Goal: Task Accomplishment & Management: Complete application form

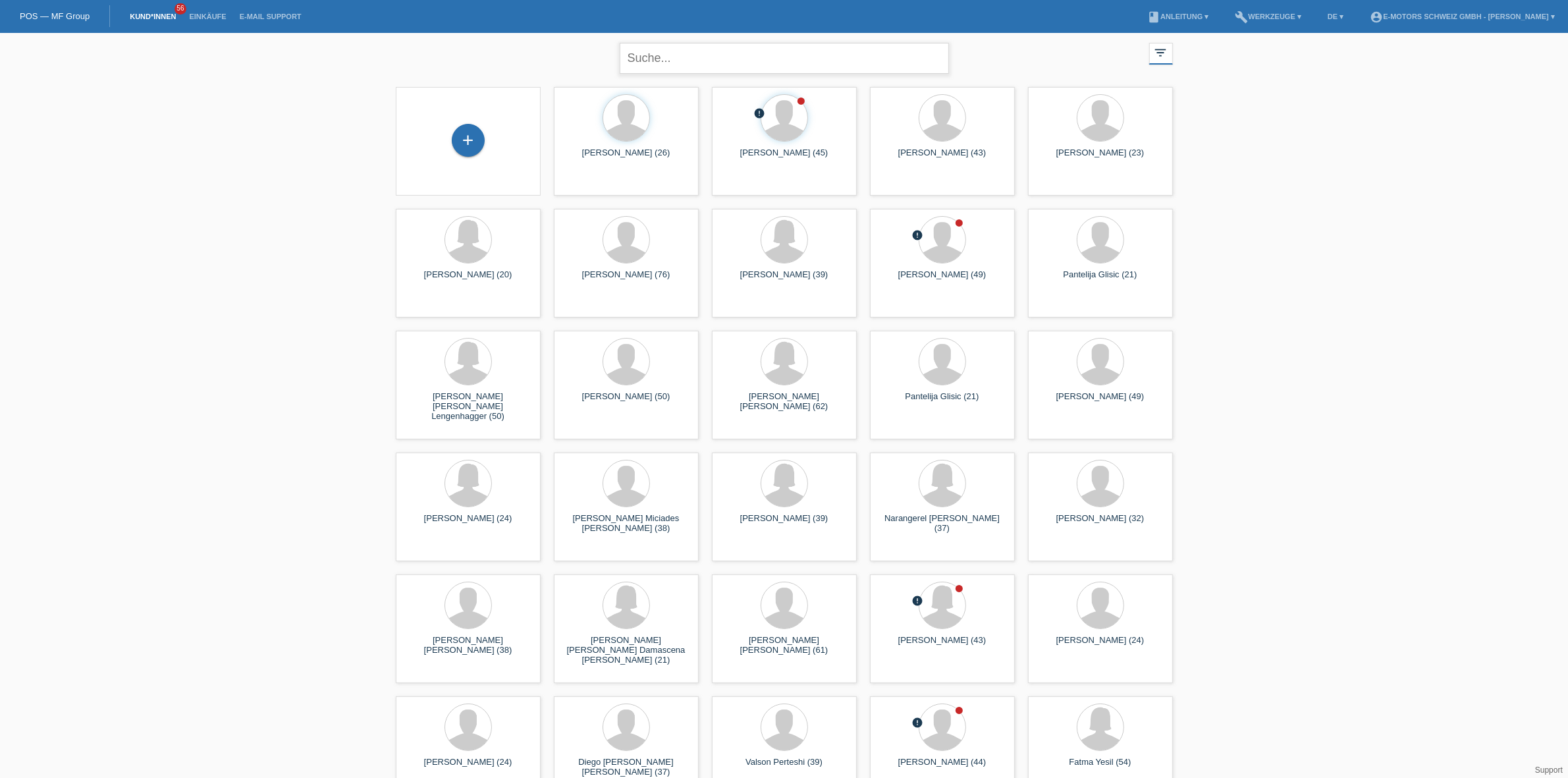
click at [685, 70] on input "text" at bounding box center [784, 59] width 329 height 31
type input "scheiwiller"
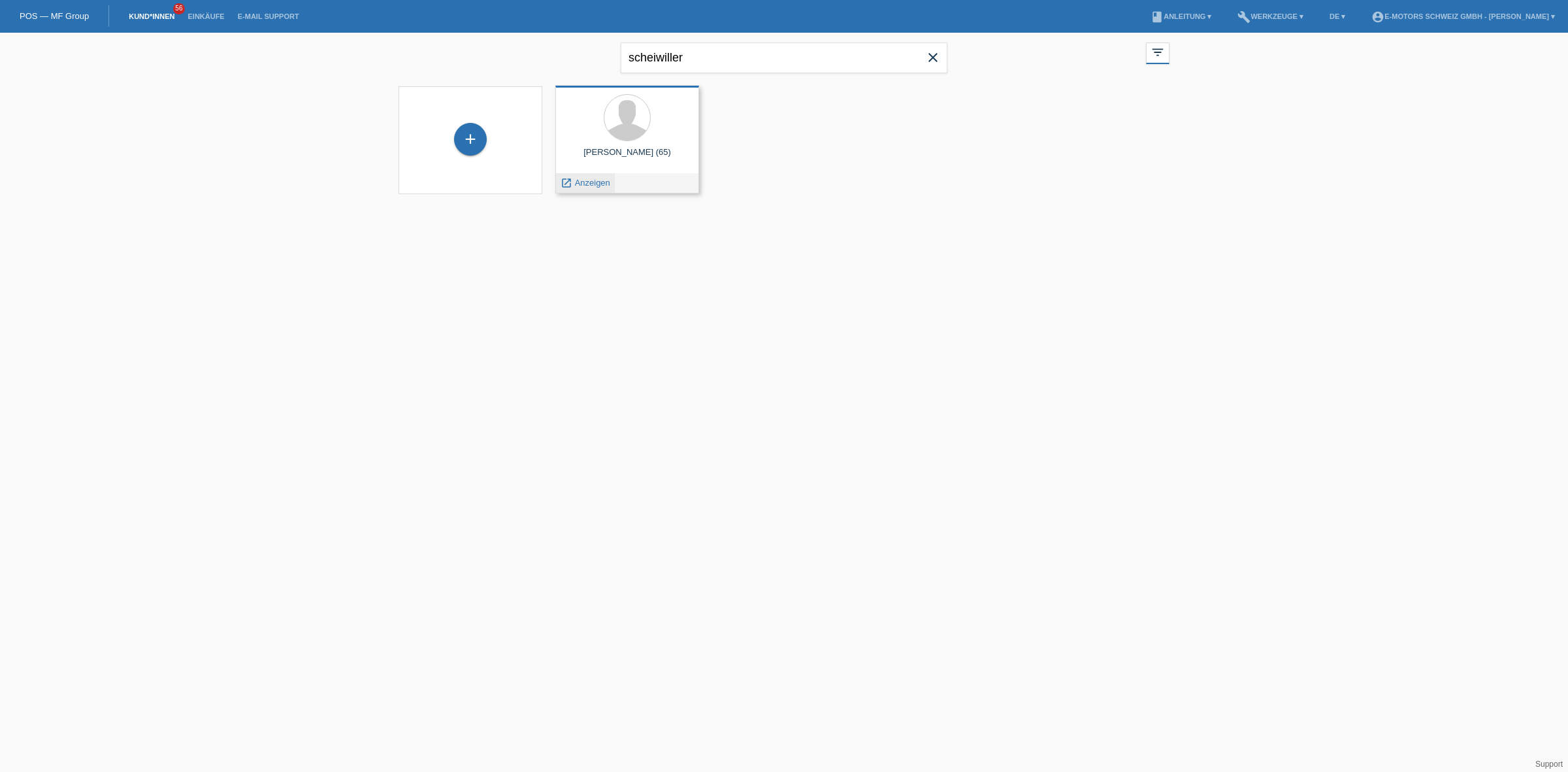
click at [596, 181] on span "Anzeigen" at bounding box center [592, 182] width 35 height 9
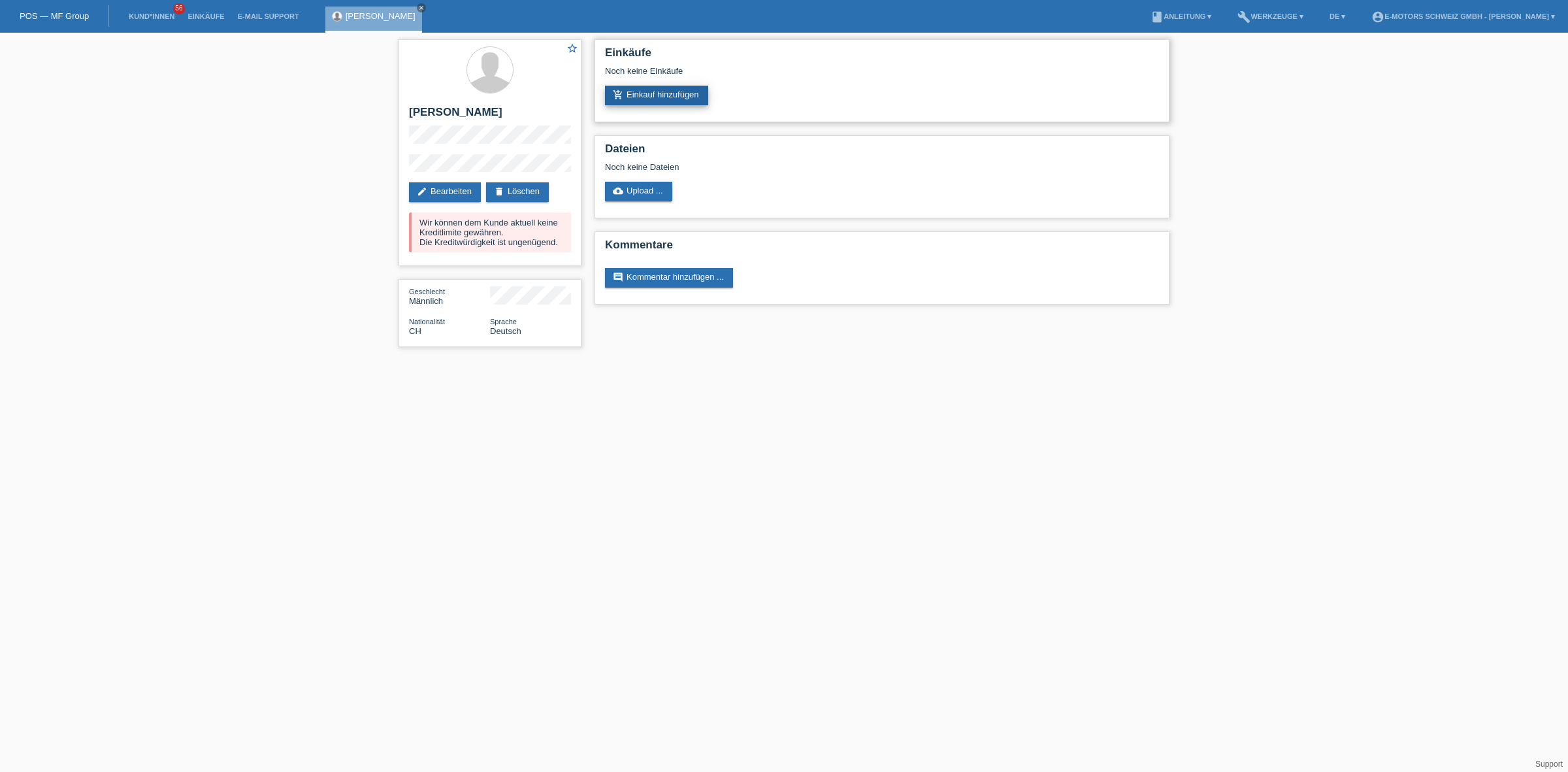
click at [686, 88] on link "add_shopping_cart Einkauf hinzufügen" at bounding box center [656, 95] width 103 height 20
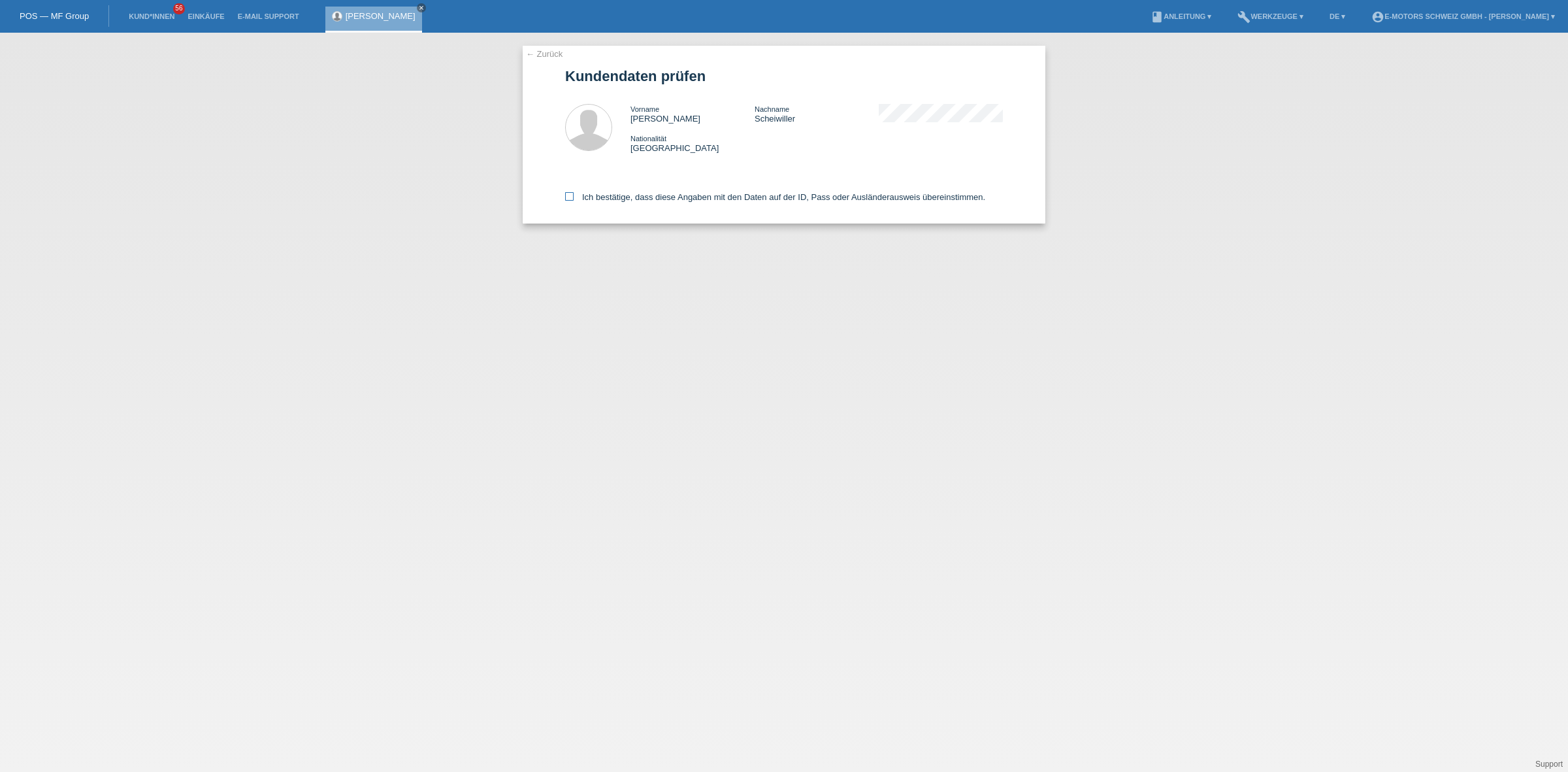
click at [651, 197] on label "Ich bestätige, dass diese Angaben mit den Daten auf der ID, Pass oder Ausländer…" at bounding box center [775, 197] width 420 height 9
click at [573, 197] on input "Ich bestätige, dass diese Angaben mit den Daten auf der ID, Pass oder Ausländer…" at bounding box center [569, 197] width 9 height 9
checkbox input "true"
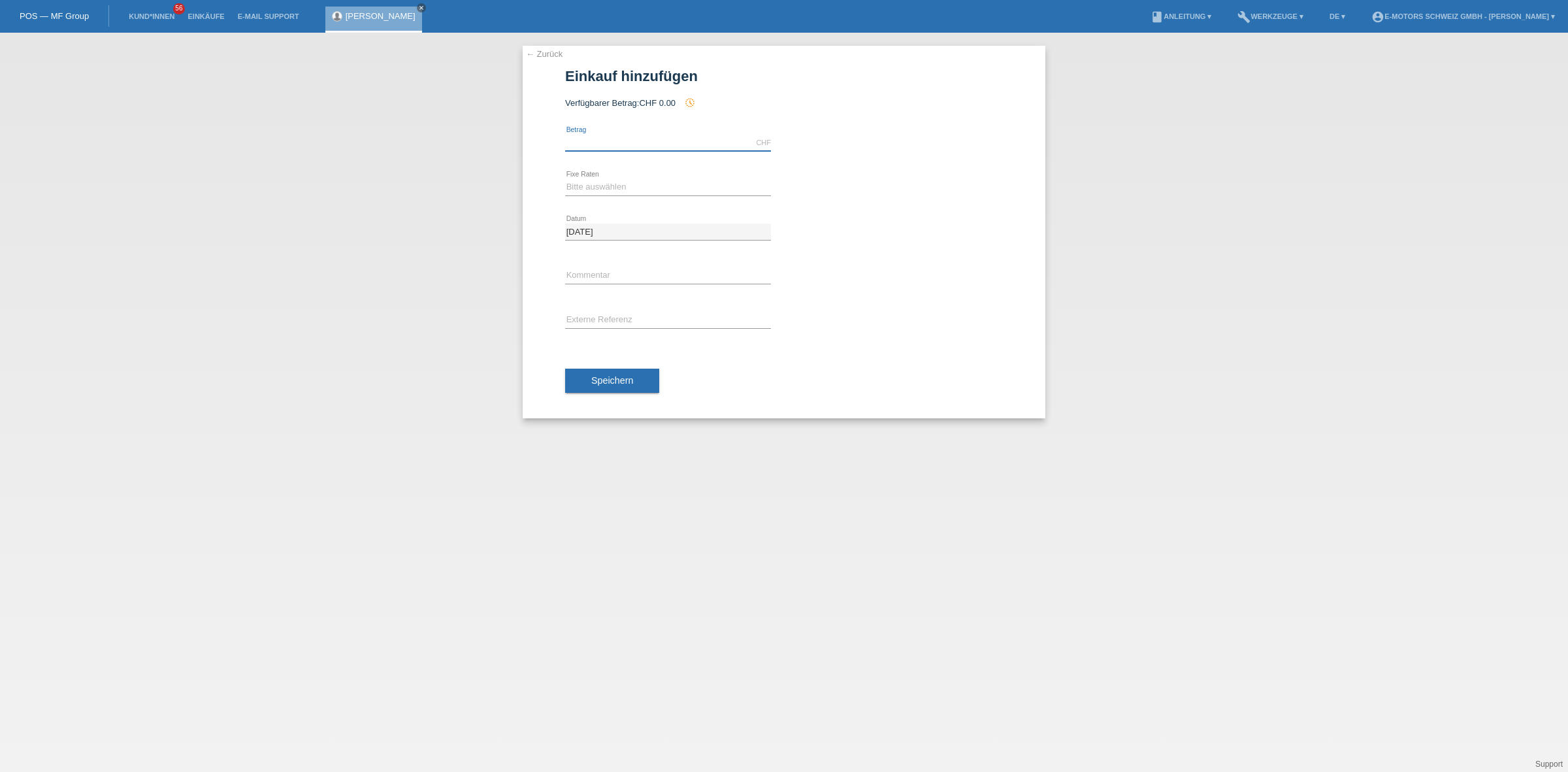
click at [640, 145] on input "text" at bounding box center [667, 142] width 206 height 16
type input "2890.00"
click at [608, 183] on select "Bitte auswählen 12 Raten 24 Raten 36 Raten 48 Raten" at bounding box center [667, 186] width 206 height 15
select select "214"
click at [565, 179] on select "Bitte auswählen 12 Raten 24 Raten 36 Raten 48 Raten" at bounding box center [667, 186] width 206 height 15
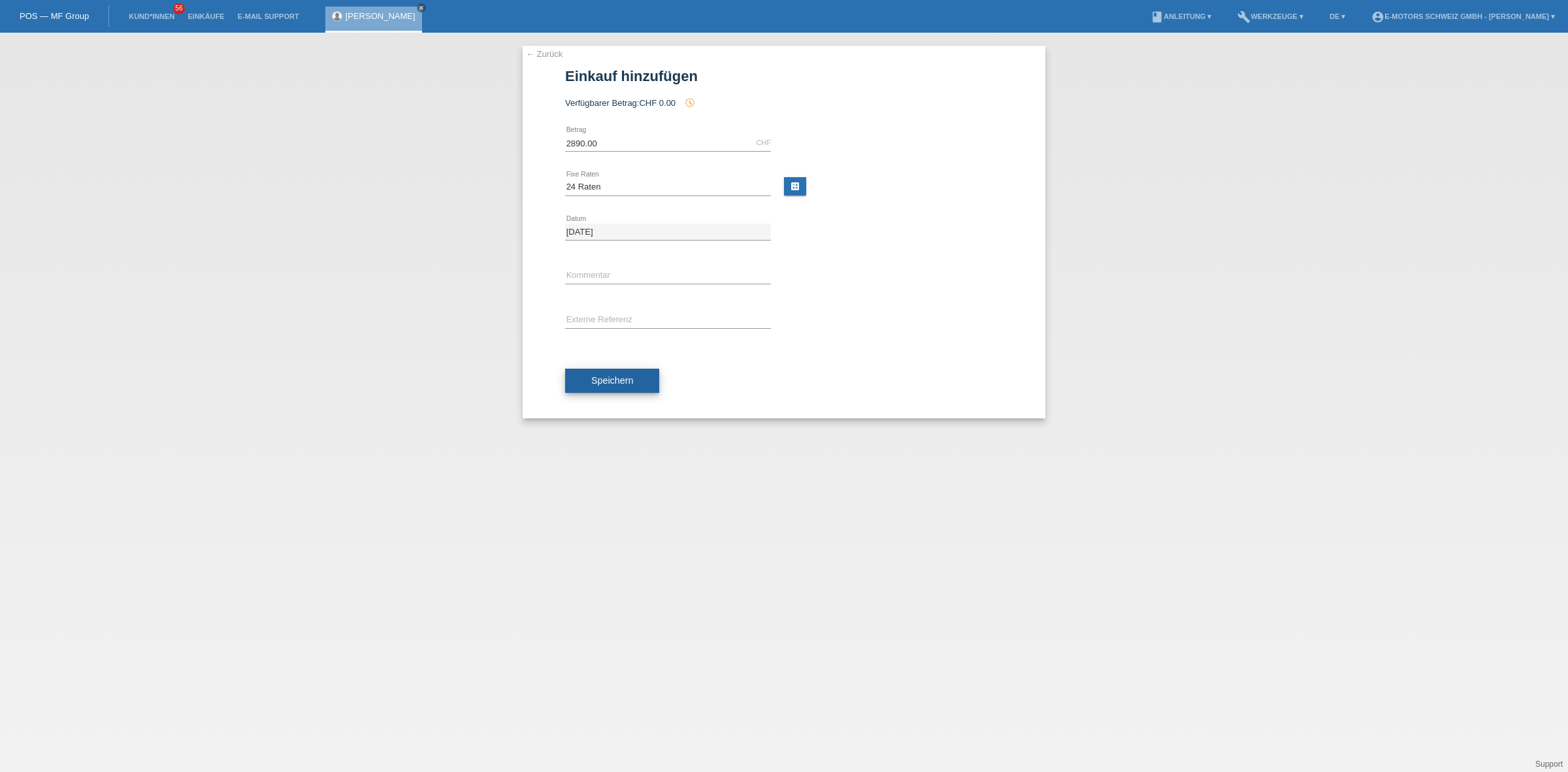
click at [632, 382] on span "Speichern" at bounding box center [612, 380] width 42 height 10
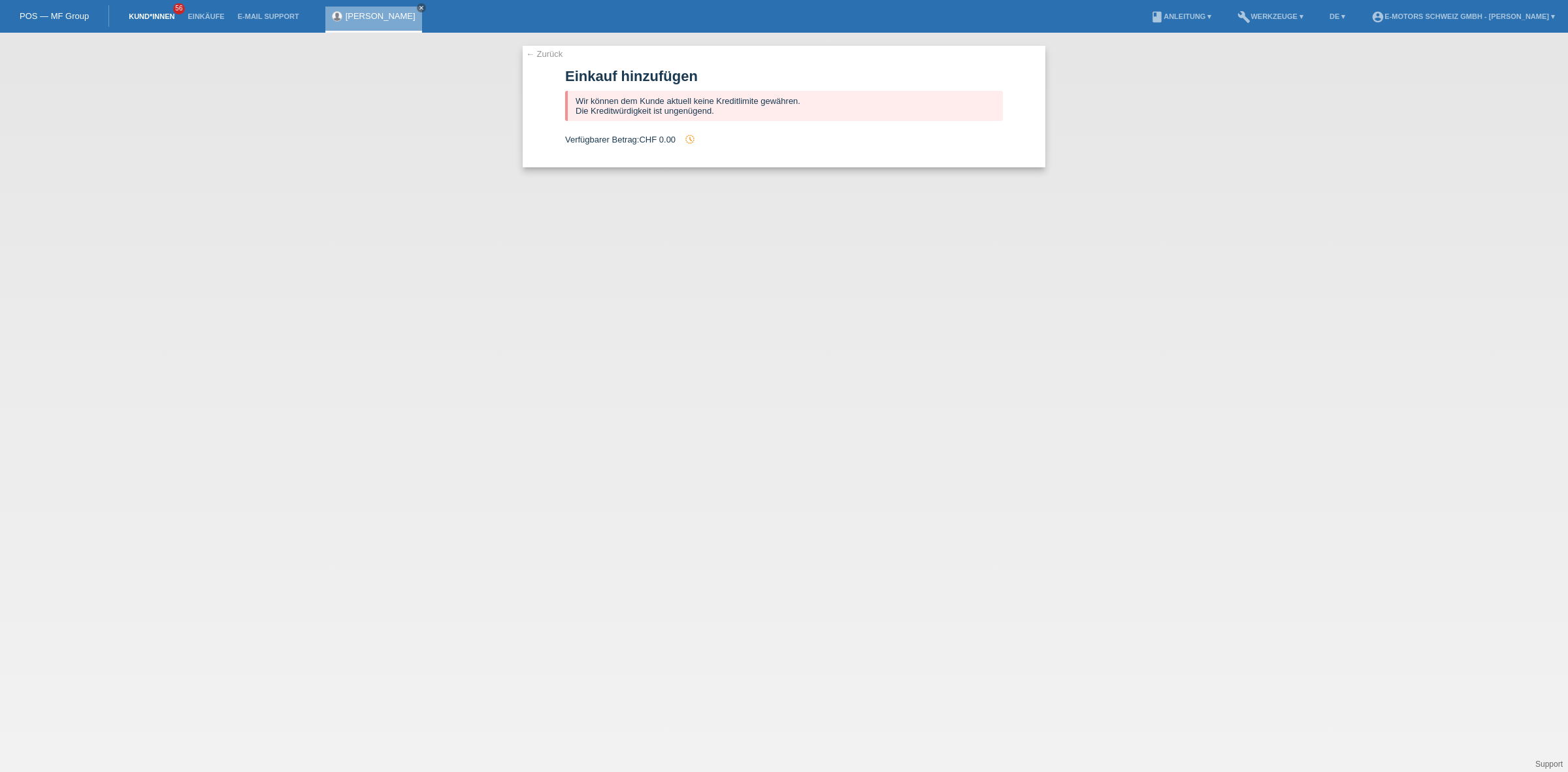
click at [145, 15] on link "Kund*innen" at bounding box center [151, 16] width 59 height 8
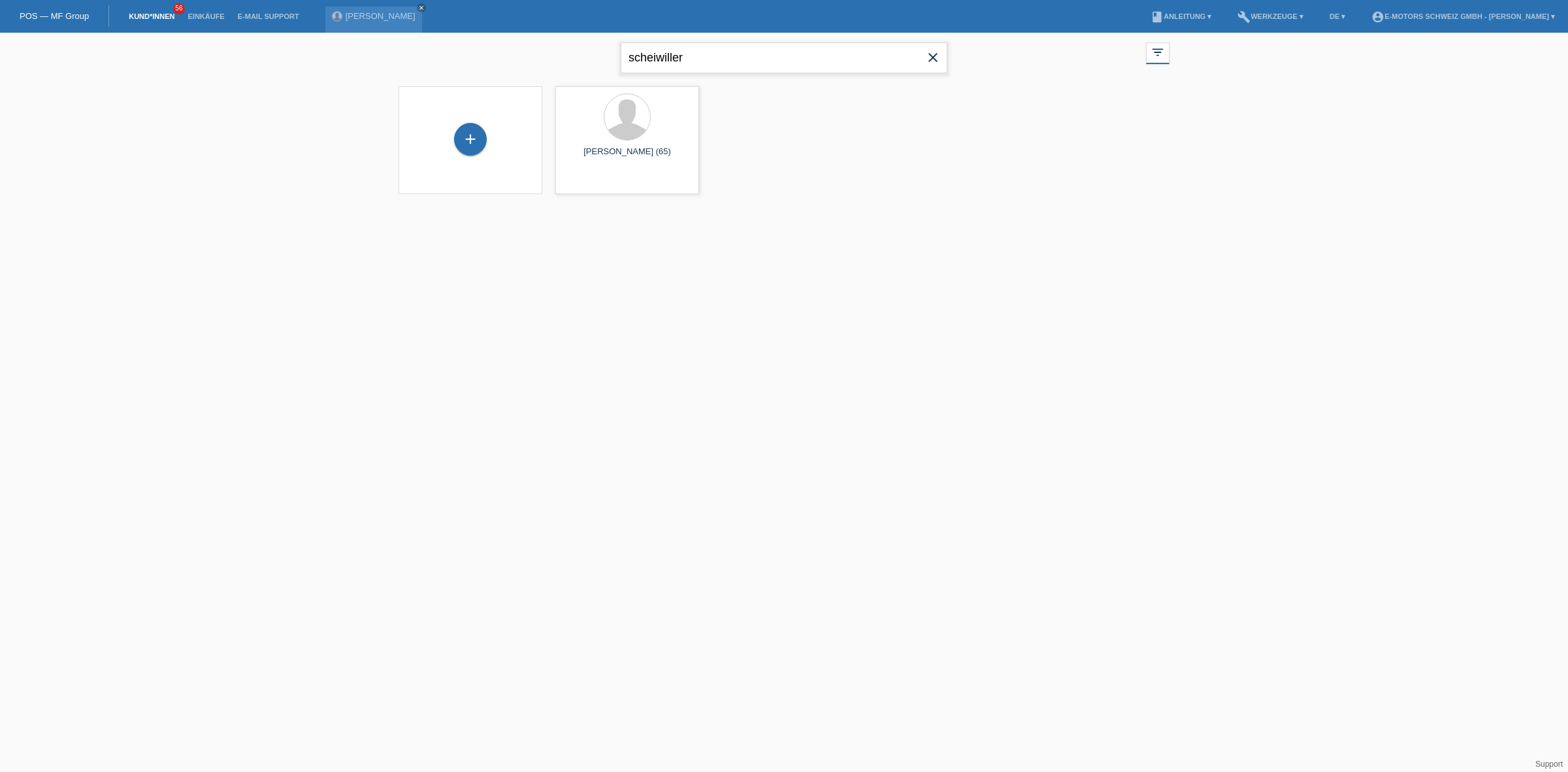
drag, startPoint x: 755, startPoint y: 59, endPoint x: 566, endPoint y: 15, distance: 194.1
click at [566, 32] on body "POS — MF Group Kund*innen 56 Einkäufe E-Mail Support [PERSON_NAME] close" at bounding box center [784, 121] width 1568 height 178
type input "kortay"
click at [471, 134] on div "+" at bounding box center [470, 145] width 32 height 32
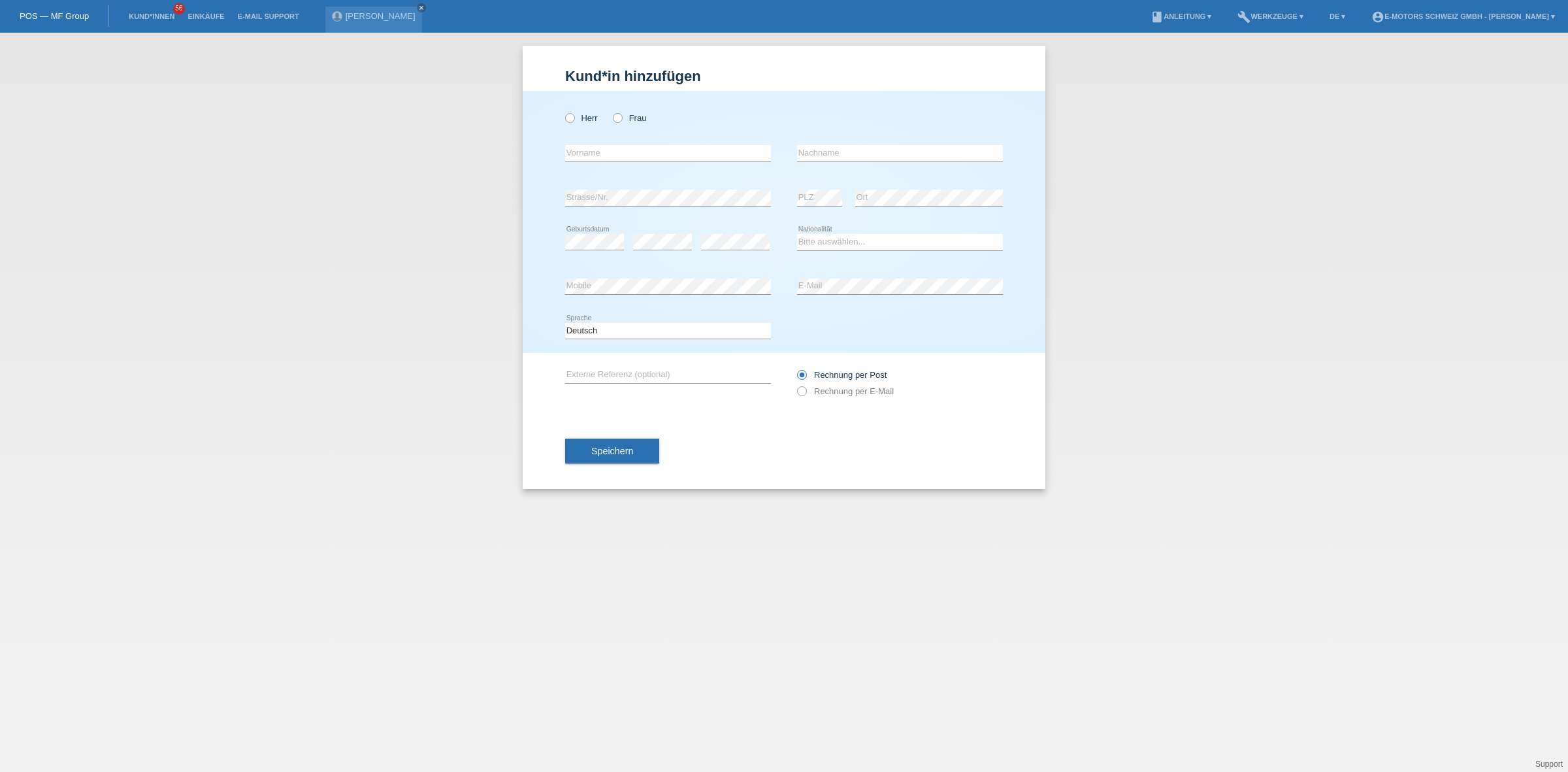
click at [560, 115] on div "Herr Frau error Vorname error" at bounding box center [784, 221] width 523 height 262
click at [563, 111] on icon at bounding box center [563, 111] width 0 height 0
click at [567, 115] on input "Herr" at bounding box center [569, 117] width 9 height 9
radio input "true"
click at [596, 151] on input "text" at bounding box center [667, 153] width 206 height 16
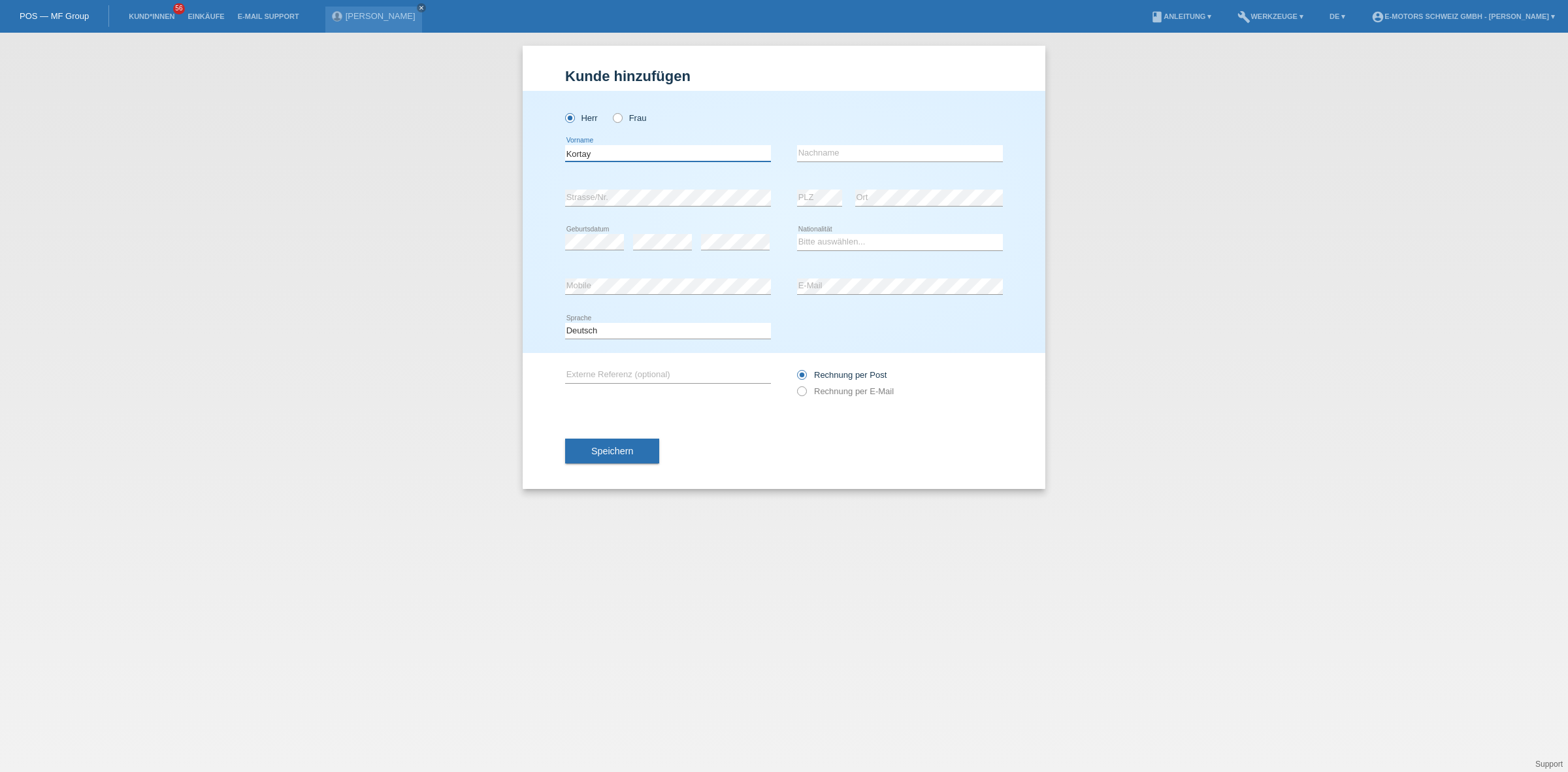
type input "Kortay"
click at [825, 155] on input "text" at bounding box center [900, 153] width 206 height 16
type input "Kumtepe"
click at [842, 239] on select "Bitte auswählen... Schweiz Deutschland Liechtenstein Österreich ------------ Af…" at bounding box center [900, 242] width 206 height 15
select select "TR"
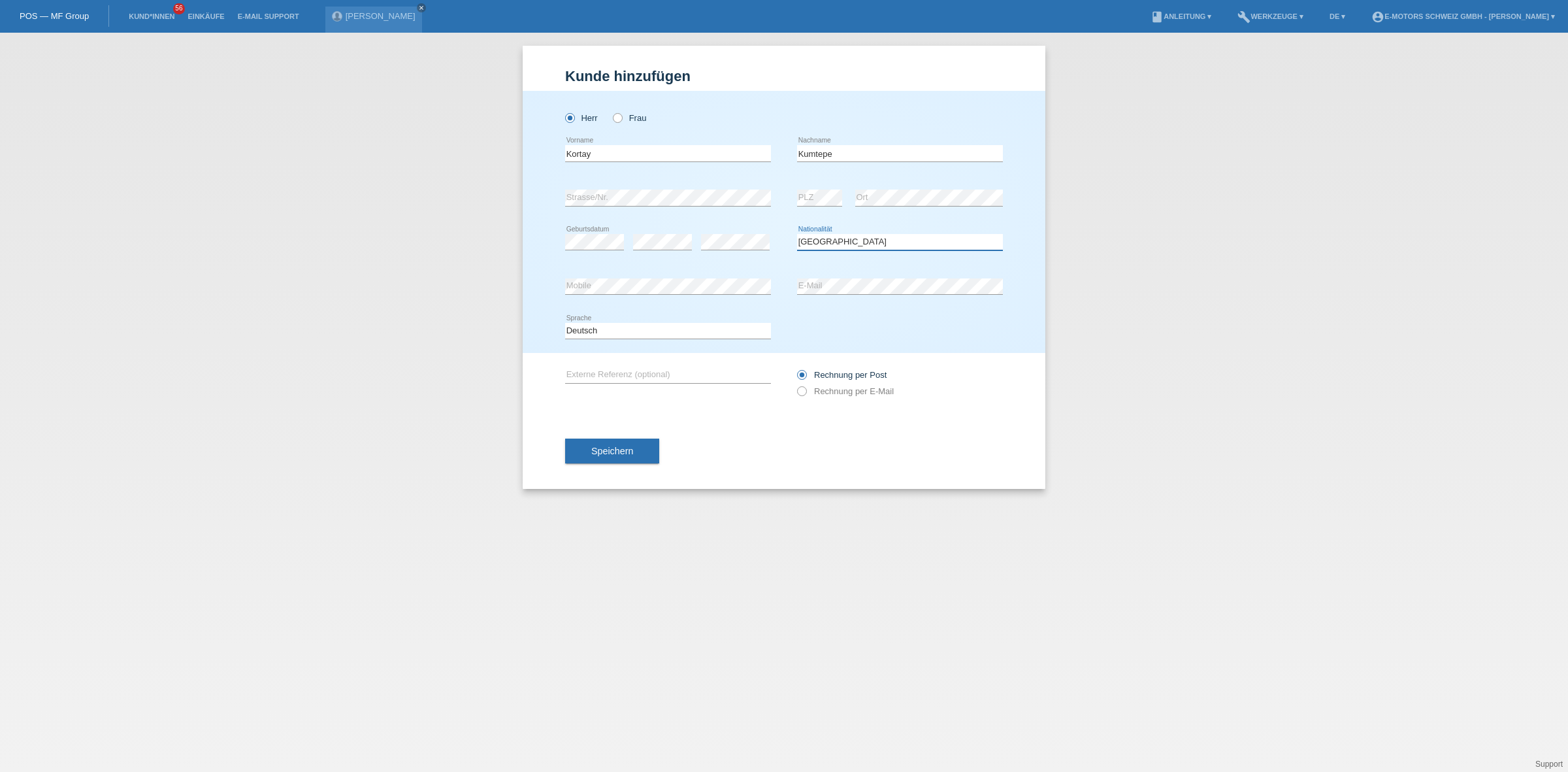
click at [797, 234] on select "Bitte auswählen... Schweiz Deutschland Liechtenstein Österreich ------------ Af…" at bounding box center [900, 242] width 206 height 15
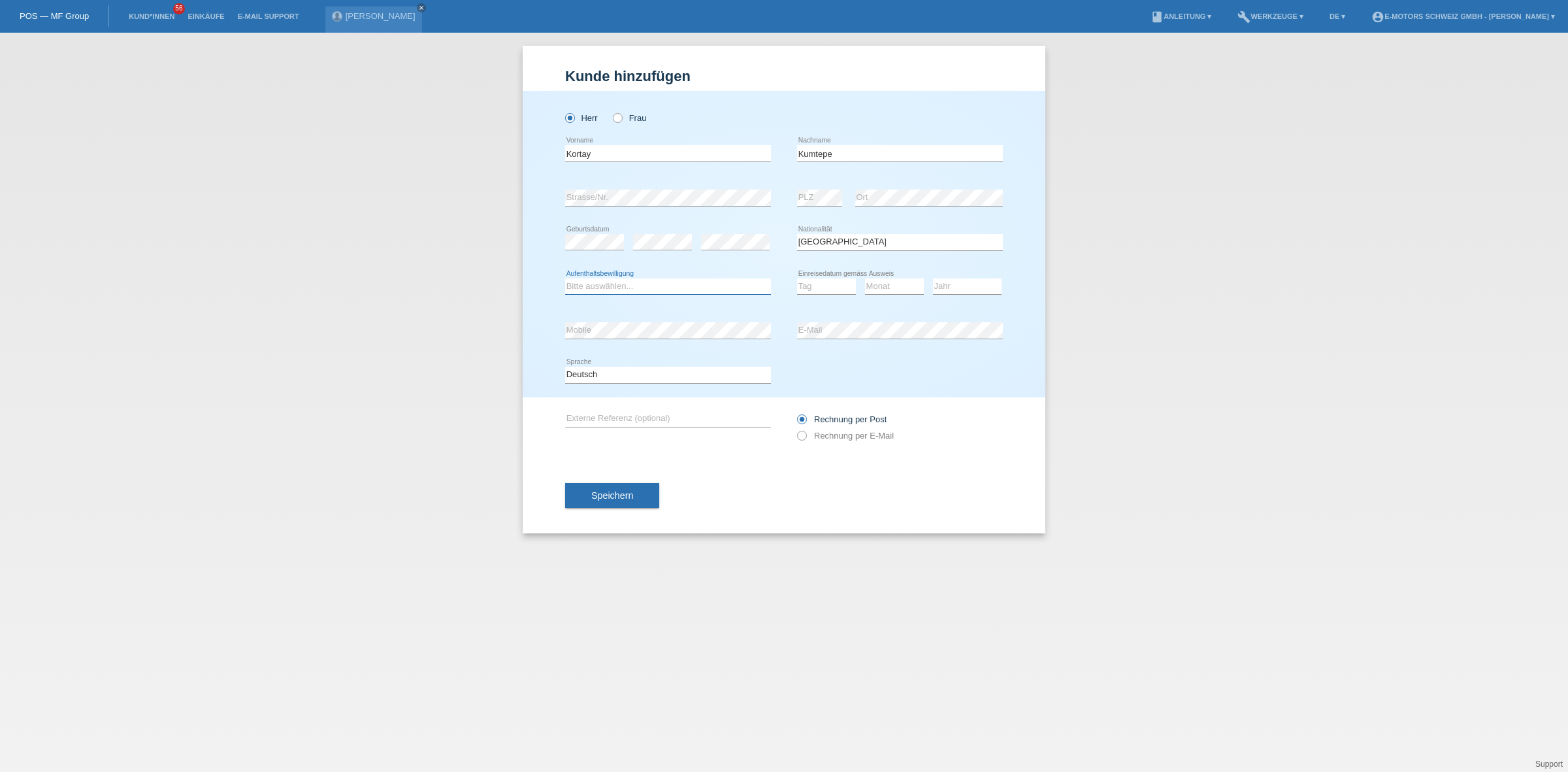
click at [608, 288] on select "Bitte auswählen... C B B - Flüchtlingsstatus Andere" at bounding box center [667, 286] width 206 height 15
select select "C"
click at [565, 279] on select "Bitte auswählen... C B B - Flüchtlingsstatus Andere" at bounding box center [667, 286] width 206 height 15
click at [450, 258] on div "Kund*in hinzufügen Kunde hinzufügen Kundin hinzufügen Herr Frau Kortay error Vo…" at bounding box center [784, 402] width 1568 height 740
click at [816, 286] on select "Tag 01 02 03 04 05 06 07 08 09 10 11" at bounding box center [826, 286] width 59 height 15
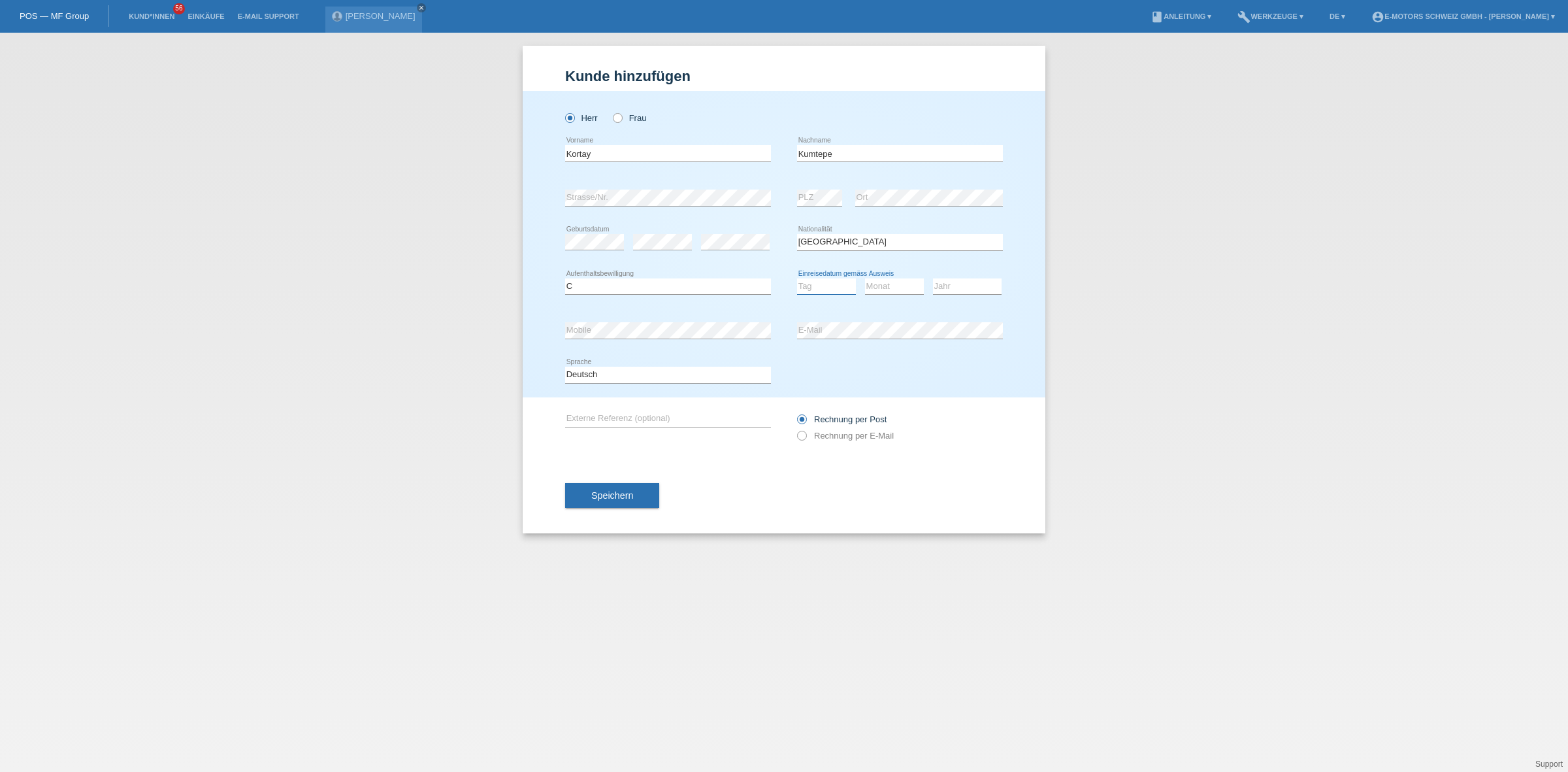
select select "04"
click at [797, 279] on select "Tag 01 02 03 04 05 06 07 08 09 10 11" at bounding box center [826, 286] width 59 height 15
drag, startPoint x: 909, startPoint y: 285, endPoint x: 908, endPoint y: 292, distance: 7.1
click at [909, 285] on select "Monat 01 02 03 04 05 06 07 08 09 10 11" at bounding box center [894, 286] width 59 height 15
select select "01"
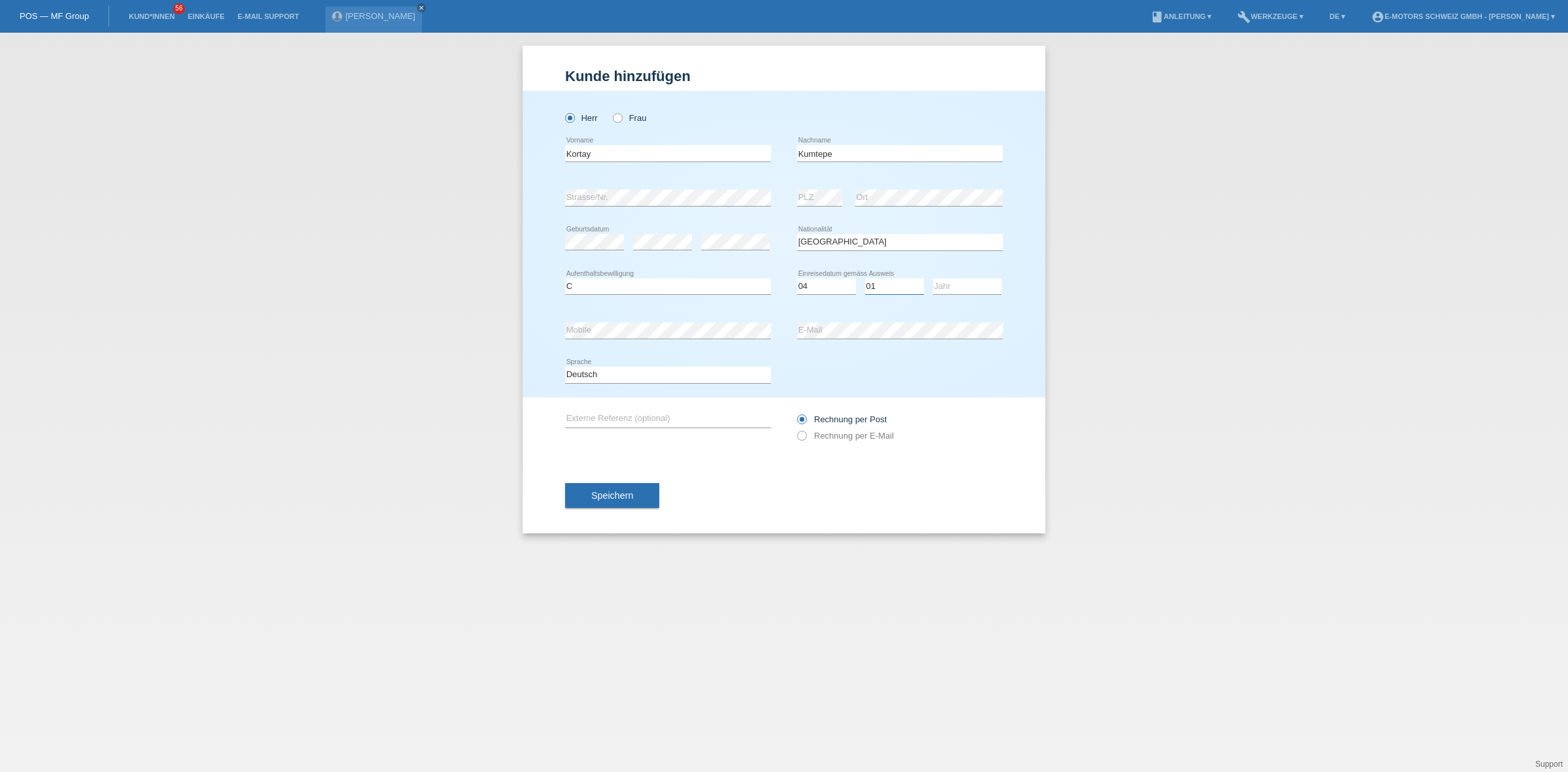
click at [865, 279] on select "Monat 01 02 03 04 05 06 07 08 09 10 11" at bounding box center [894, 286] width 59 height 15
click at [958, 289] on select "Jahr 2025 2024 2023 2022 2021 2020 2019 2018 2017 2016 2015 2014 2013 2012 2011…" at bounding box center [967, 286] width 68 height 15
select select "1989"
click at [933, 279] on select "Jahr 2025 2024 2023 2022 2021 2020 2019 2018 2017 2016 2015 2014 2013 2012 2011…" at bounding box center [967, 286] width 68 height 15
click at [767, 328] on div "error Mobile error E-Mail" at bounding box center [784, 331] width 438 height 44
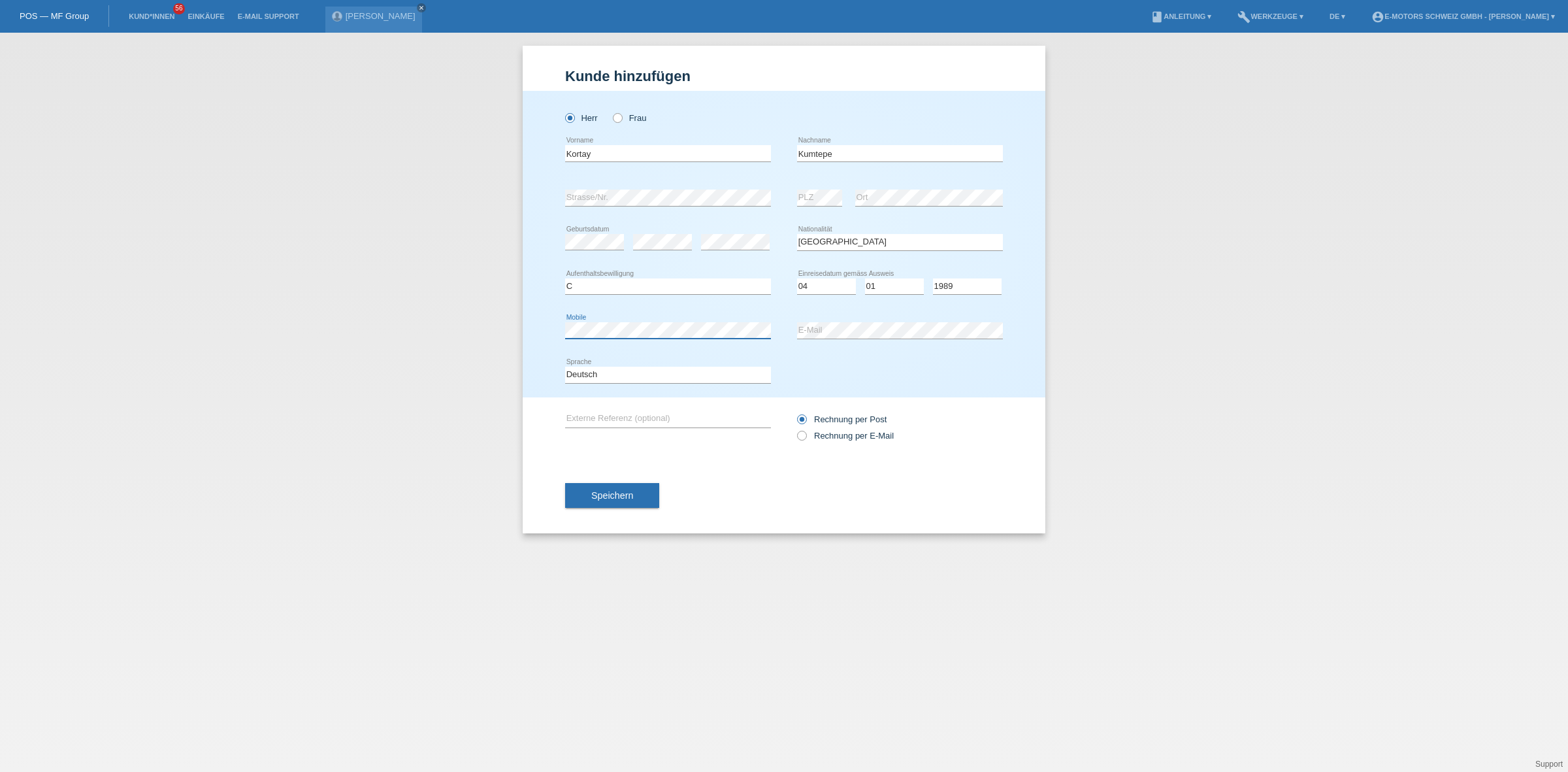
click at [537, 327] on div "Herr Frau Kortay error Vorname C" at bounding box center [784, 244] width 523 height 307
click at [353, 256] on div "Kund*in hinzufügen Kunde hinzufügen Kundin hinzufügen Herr Frau Kortay error Vo…" at bounding box center [784, 402] width 1568 height 740
click at [613, 501] on button "Speichern" at bounding box center [612, 495] width 94 height 25
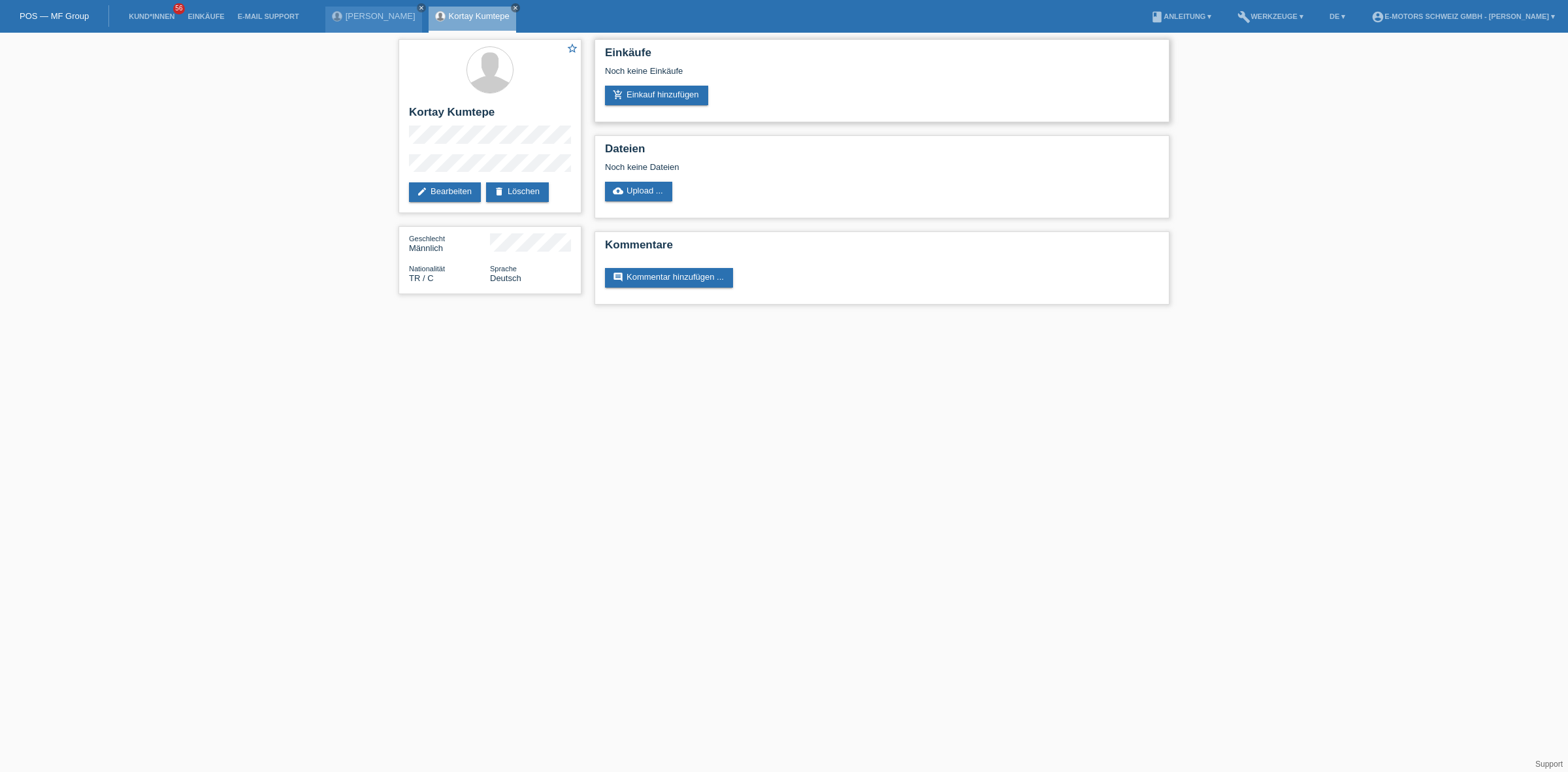
click at [653, 109] on div "Einkäufe Noch keine Einkäufe add_shopping_cart Einkauf hinzufügen" at bounding box center [882, 80] width 575 height 83
click at [661, 95] on link "add_shopping_cart Einkauf hinzufügen" at bounding box center [656, 95] width 103 height 20
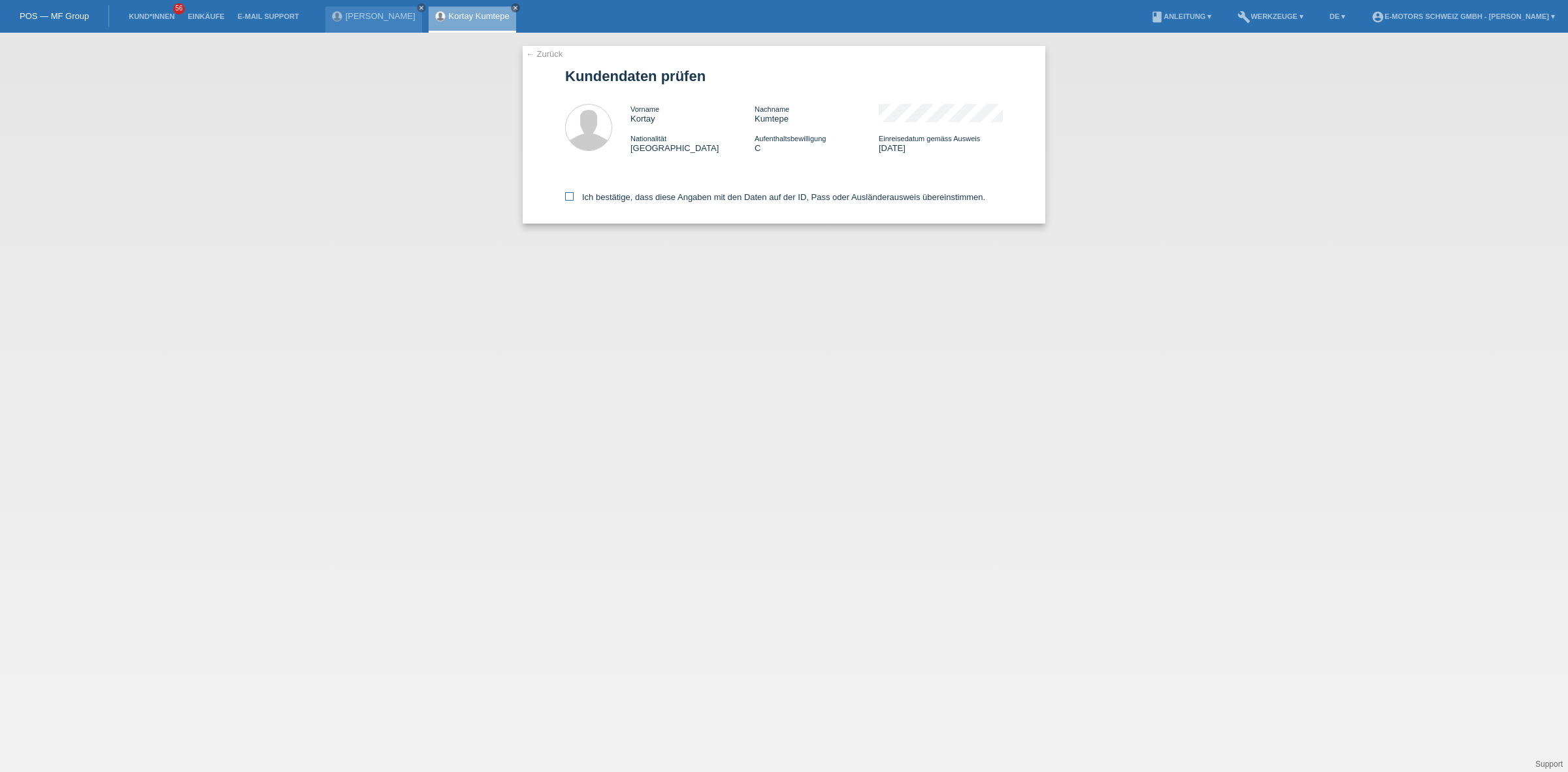
click at [633, 198] on label "Ich bestätige, dass diese Angaben mit den Daten auf der ID, Pass oder Ausländer…" at bounding box center [775, 197] width 420 height 9
click at [573, 198] on input "Ich bestätige, dass diese Angaben mit den Daten auf der ID, Pass oder Ausländer…" at bounding box center [569, 197] width 9 height 9
checkbox input "true"
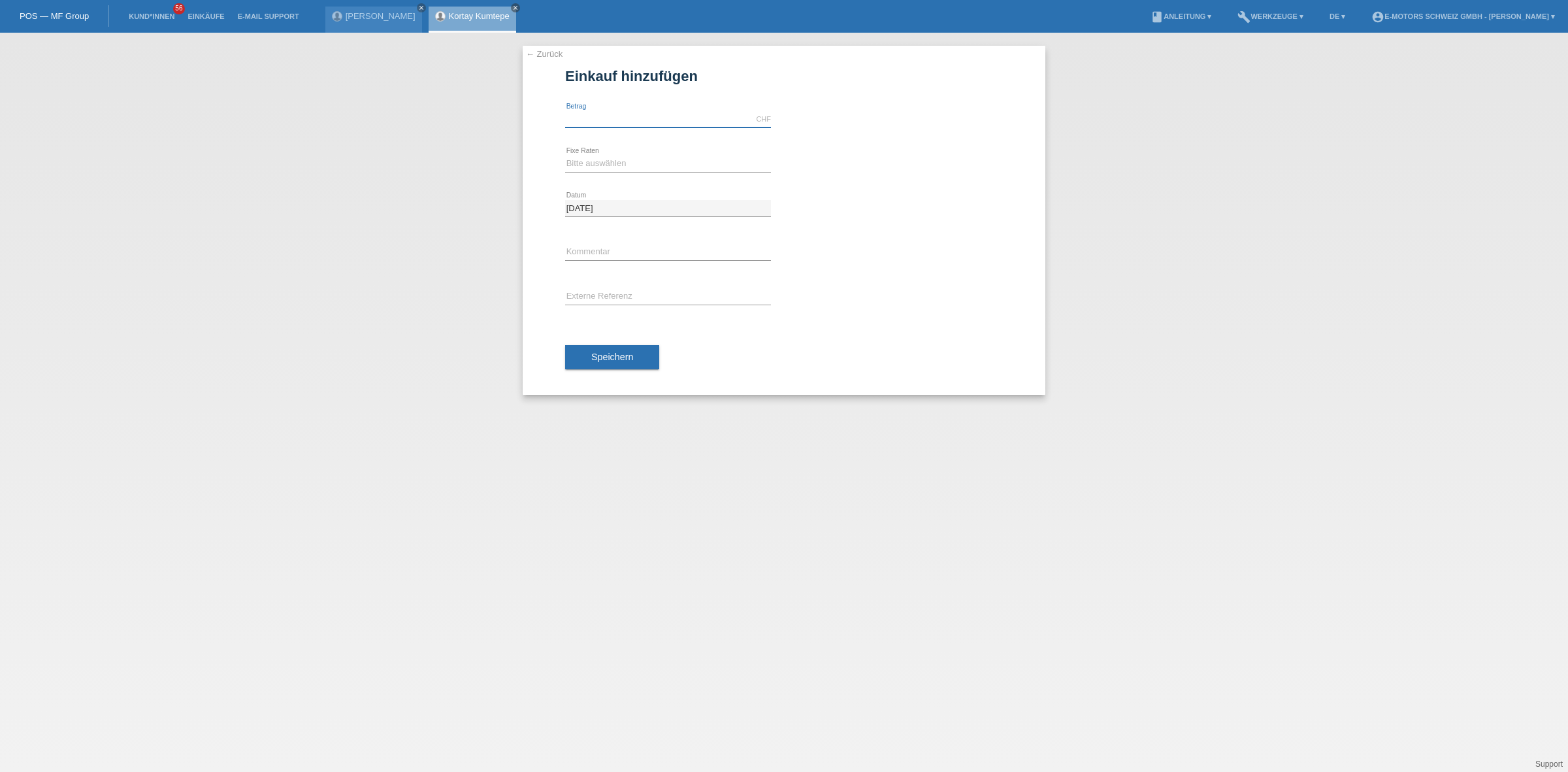
click at [636, 113] on input "text" at bounding box center [667, 119] width 206 height 16
type input "2890.00"
drag, startPoint x: 602, startPoint y: 161, endPoint x: 601, endPoint y: 168, distance: 7.1
click at [602, 161] on select "Bitte auswählen 12 Raten 24 Raten 36 Raten 48 Raten" at bounding box center [667, 163] width 206 height 15
select select "214"
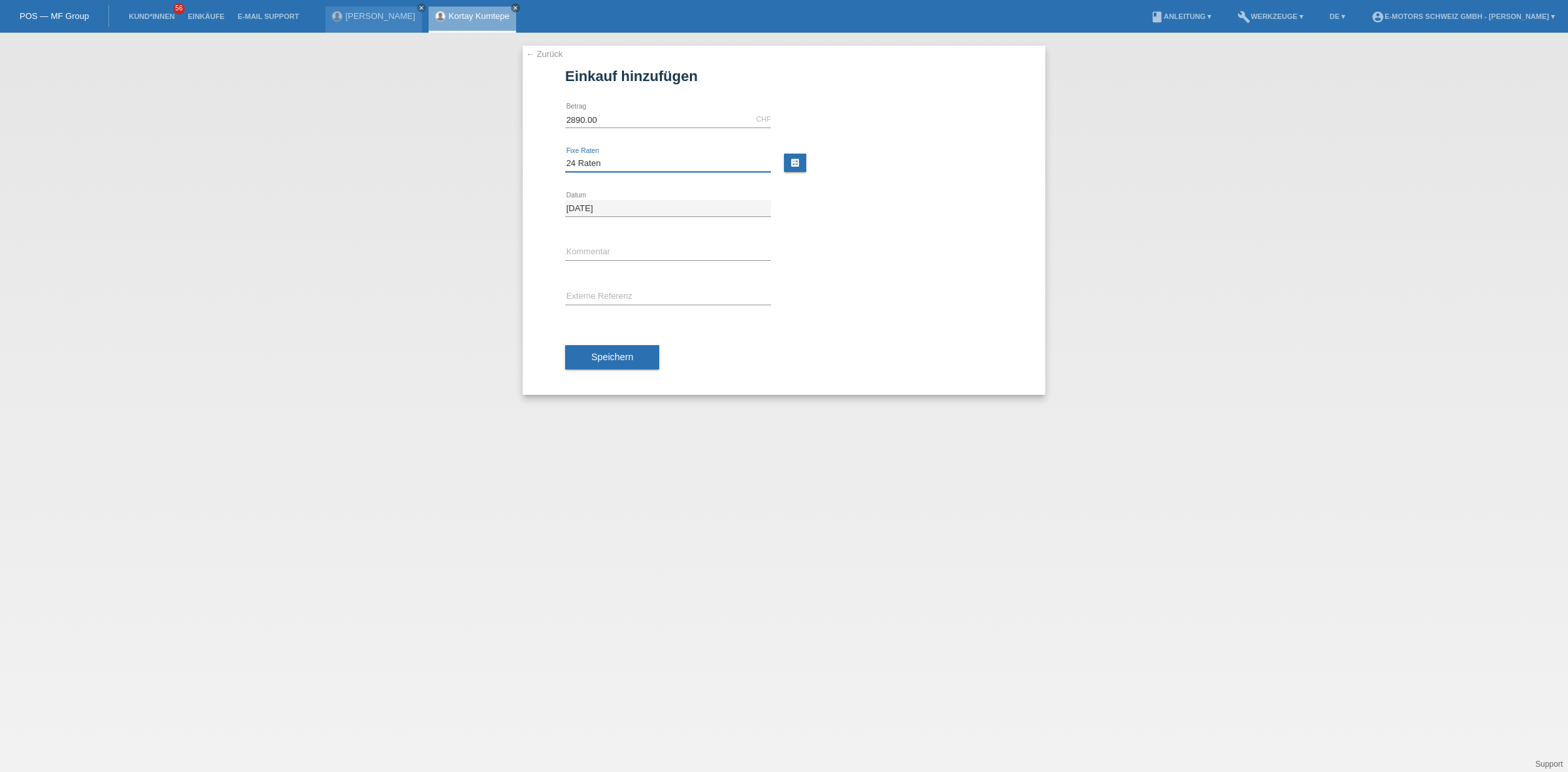
click at [565, 156] on select "Bitte auswählen 12 Raten 24 Raten 36 Raten 48 Raten" at bounding box center [667, 163] width 206 height 15
drag, startPoint x: 589, startPoint y: 244, endPoint x: 640, endPoint y: 259, distance: 53.2
click at [589, 245] on input "text" at bounding box center [667, 252] width 206 height 16
type input "KENAN"
click at [606, 357] on span "Speichern" at bounding box center [612, 357] width 42 height 10
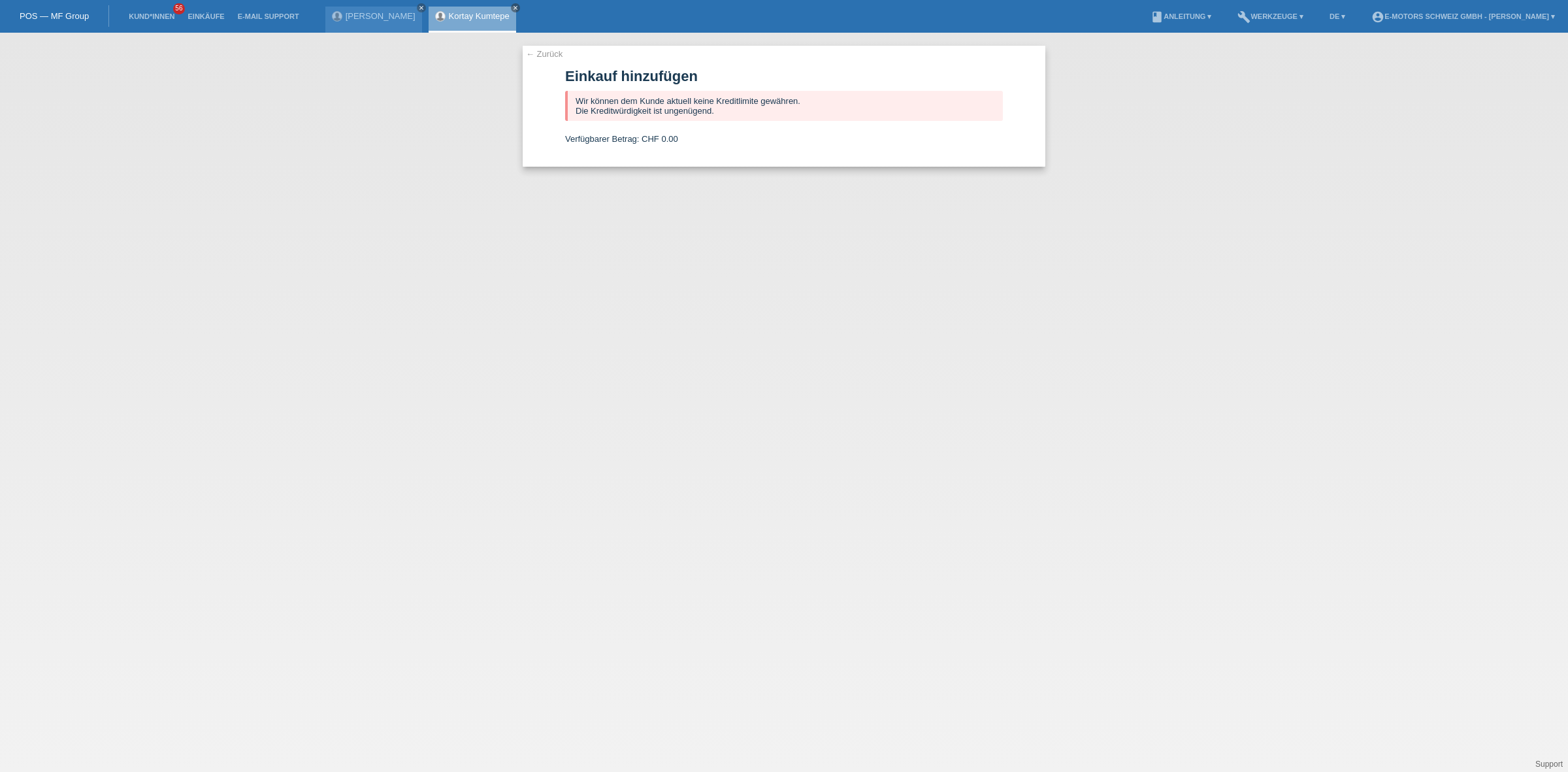
click at [508, 12] on link "Kortay Kumtepe" at bounding box center [479, 15] width 61 height 9
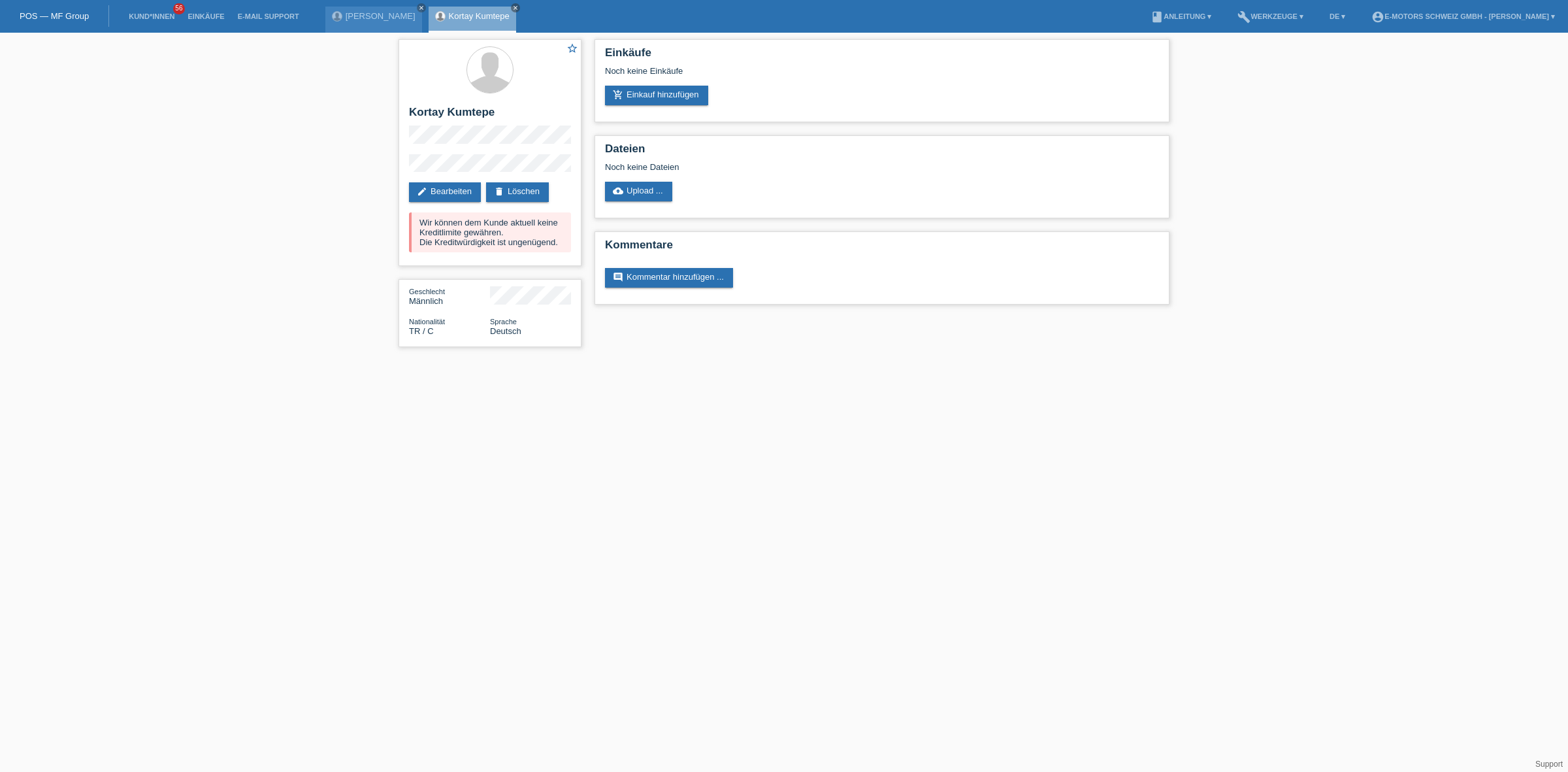
click at [625, 98] on link "add_shopping_cart Einkauf hinzufügen" at bounding box center [656, 95] width 103 height 20
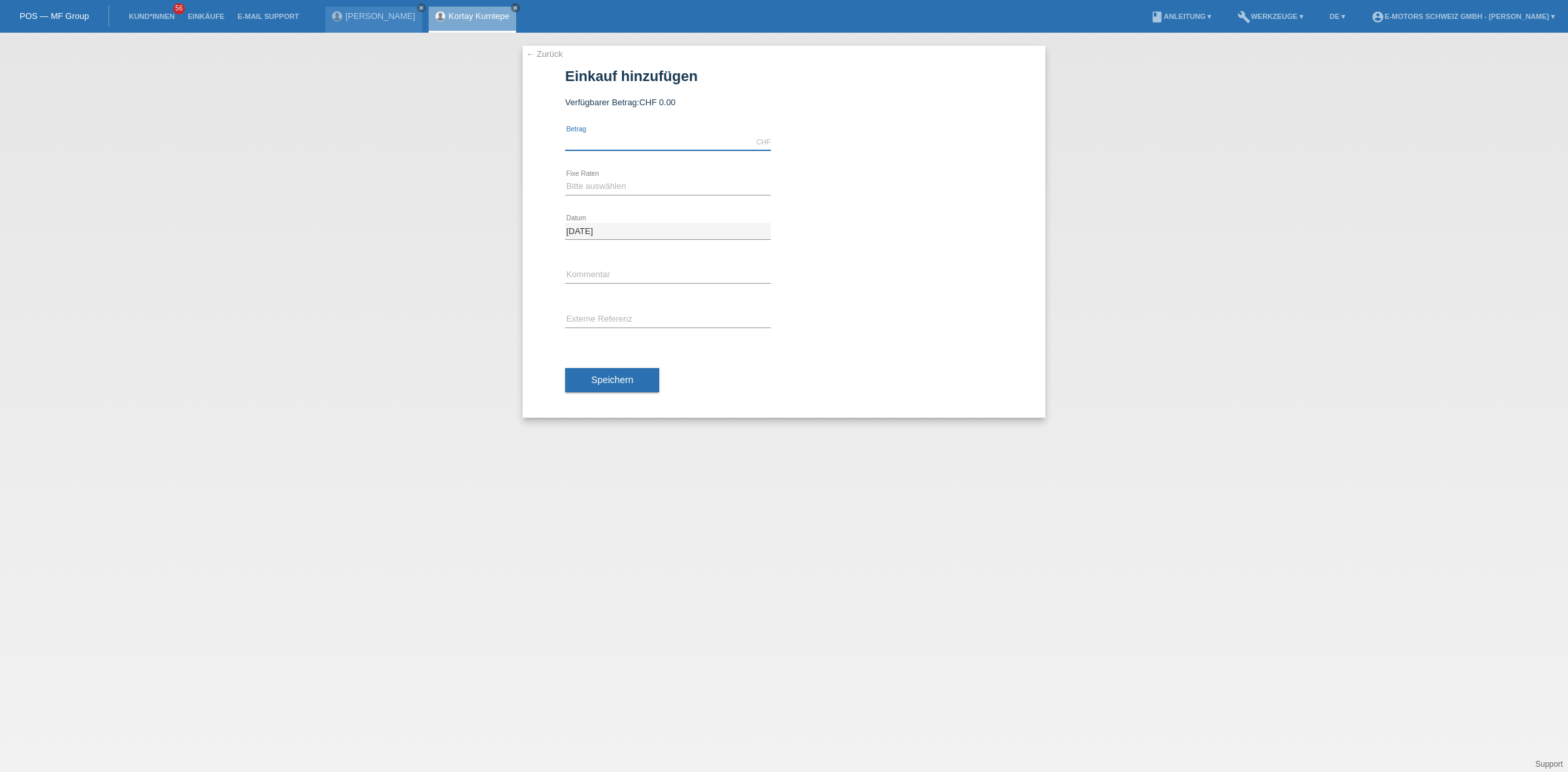
click at [625, 139] on input "text" at bounding box center [667, 142] width 206 height 16
type input "3790.00"
click at [611, 187] on select "Bitte auswählen 12 Raten 24 Raten 36 Raten 48 Raten" at bounding box center [667, 186] width 206 height 15
select select "215"
click at [565, 179] on select "Bitte auswählen 12 Raten 24 Raten 36 Raten 48 Raten" at bounding box center [667, 186] width 206 height 15
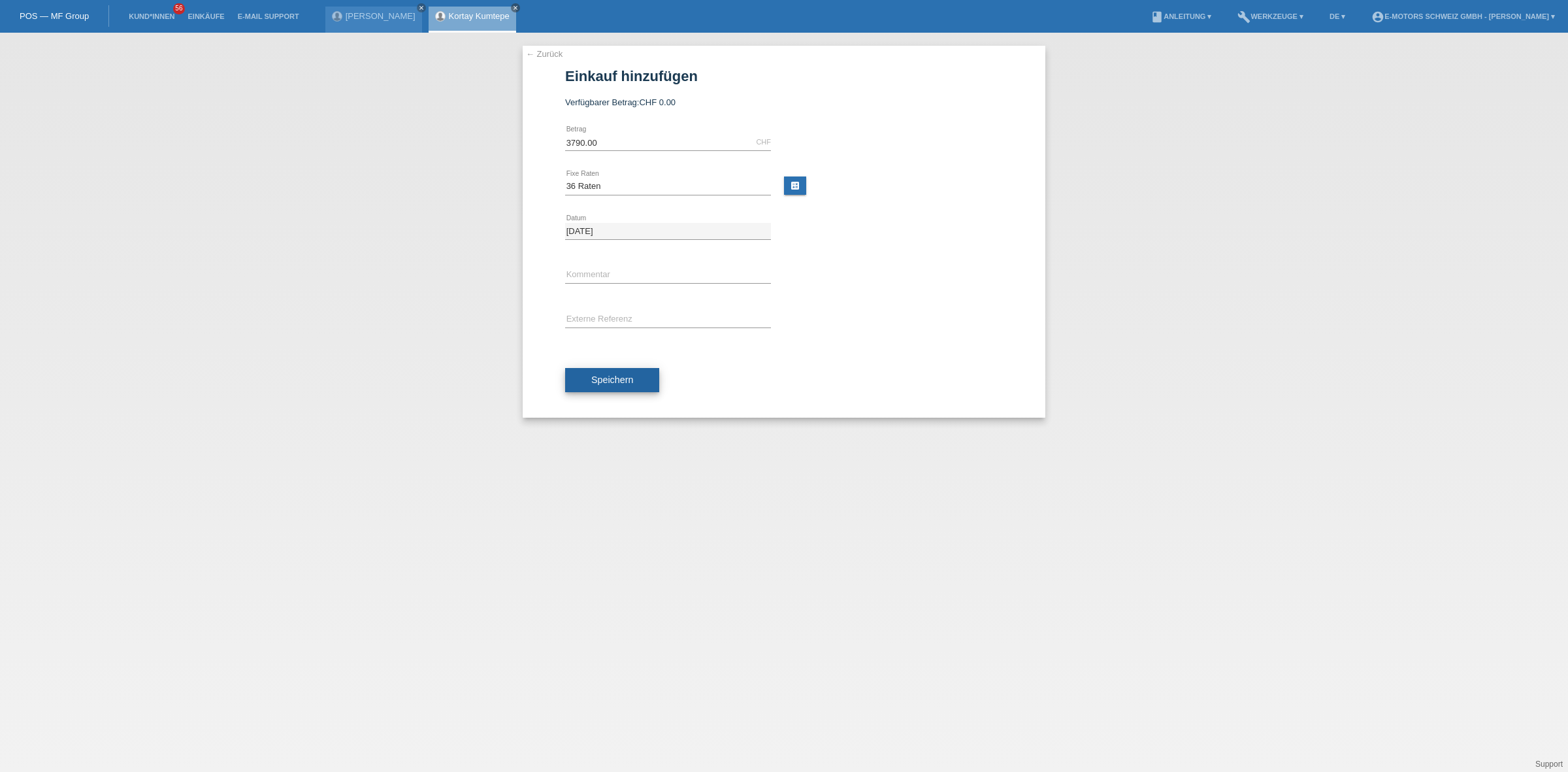
click at [628, 390] on button "Speichern" at bounding box center [612, 380] width 94 height 25
